Goal: Navigation & Orientation: Find specific page/section

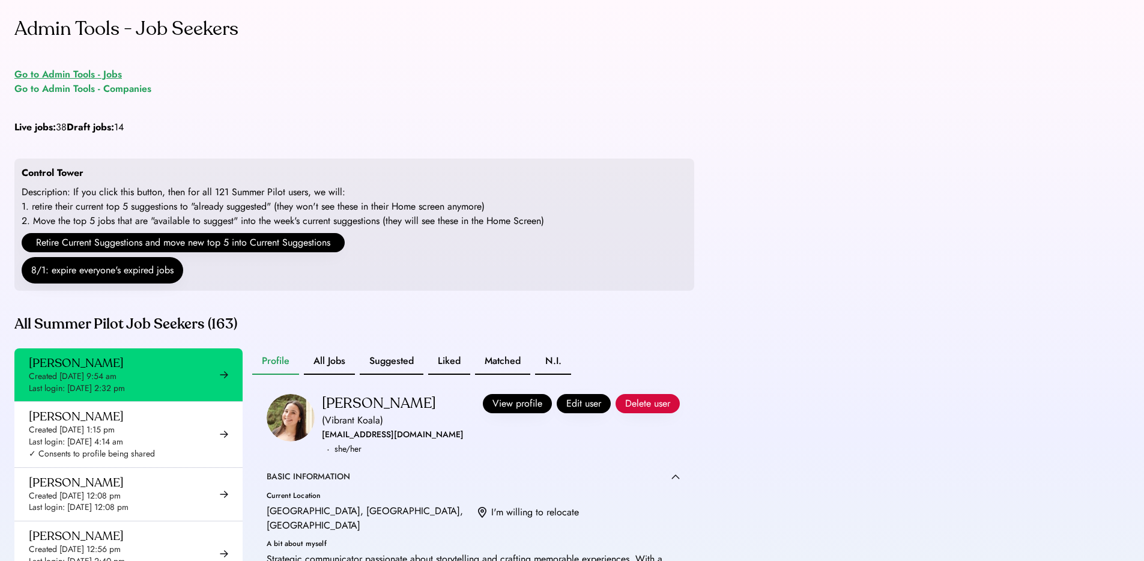
click at [100, 70] on div "Go to Admin Tools - Jobs" at bounding box center [67, 74] width 107 height 14
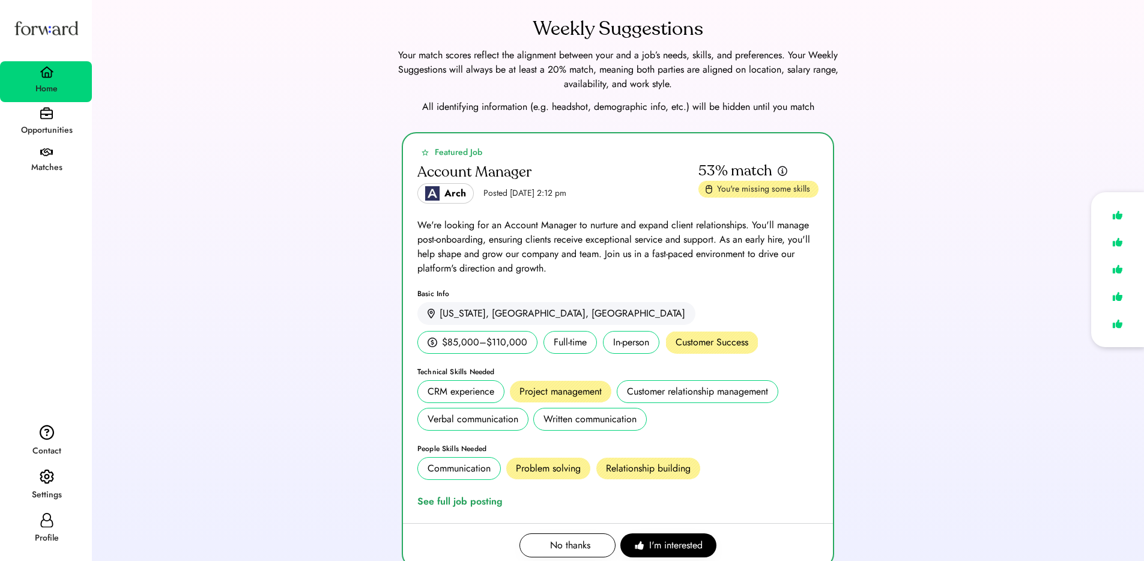
click at [55, 480] on div "Settings" at bounding box center [46, 486] width 92 height 44
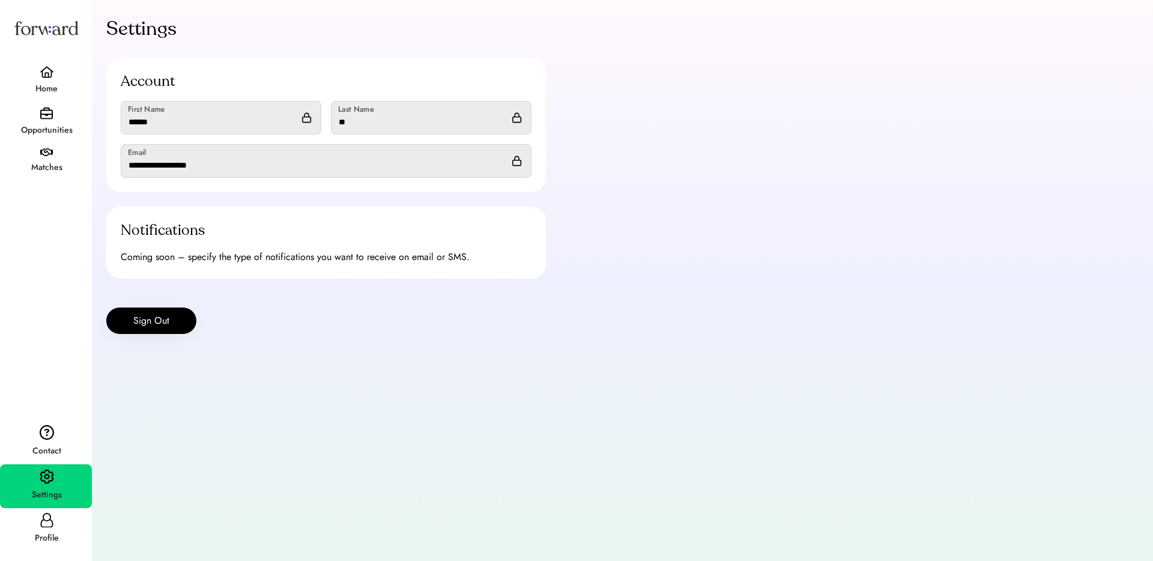
click at [38, 68] on div "Home" at bounding box center [46, 81] width 92 height 41
